Goal: Find specific page/section: Find specific page/section

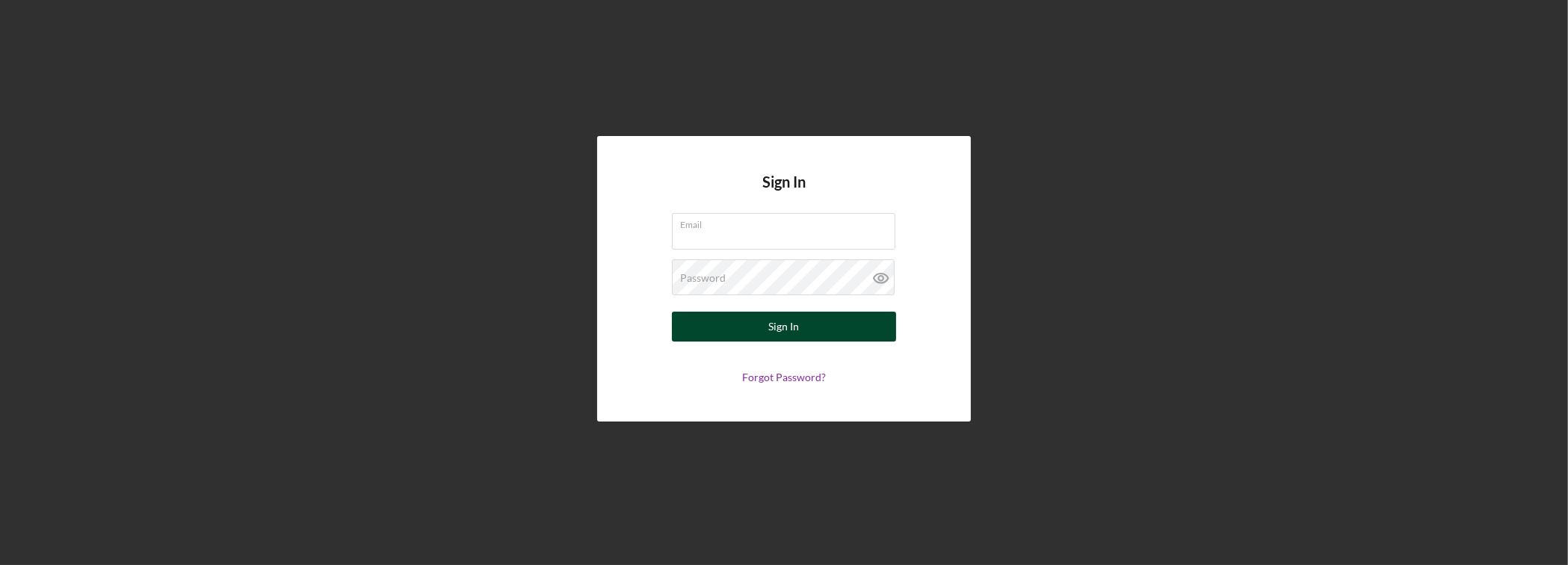
type input "[PERSON_NAME][EMAIL_ADDRESS][DOMAIN_NAME]"
click at [706, 330] on button "Sign In" at bounding box center [784, 327] width 224 height 30
